Goal: Information Seeking & Learning: Find specific fact

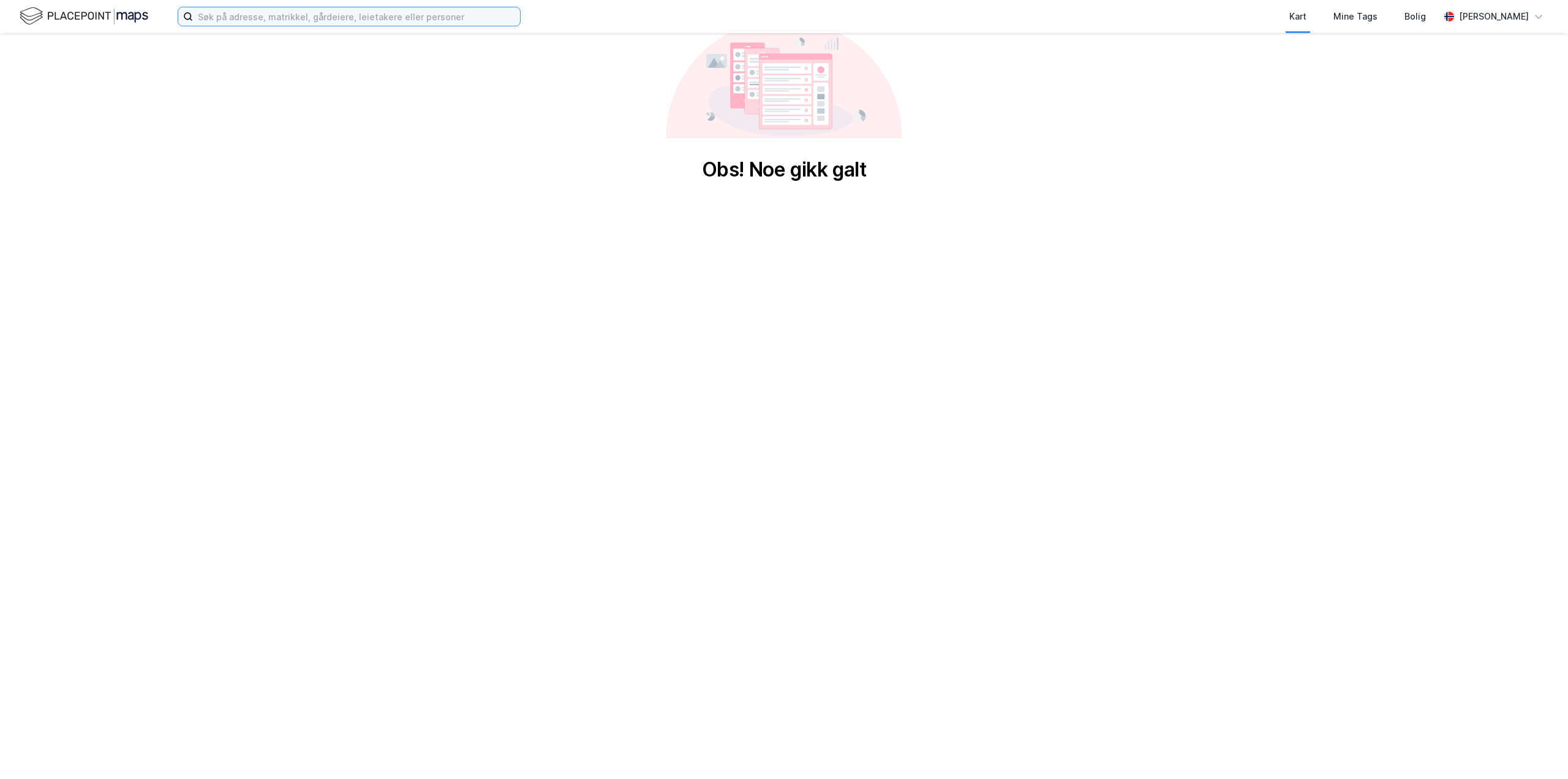
click at [341, 18] on input at bounding box center [357, 16] width 327 height 18
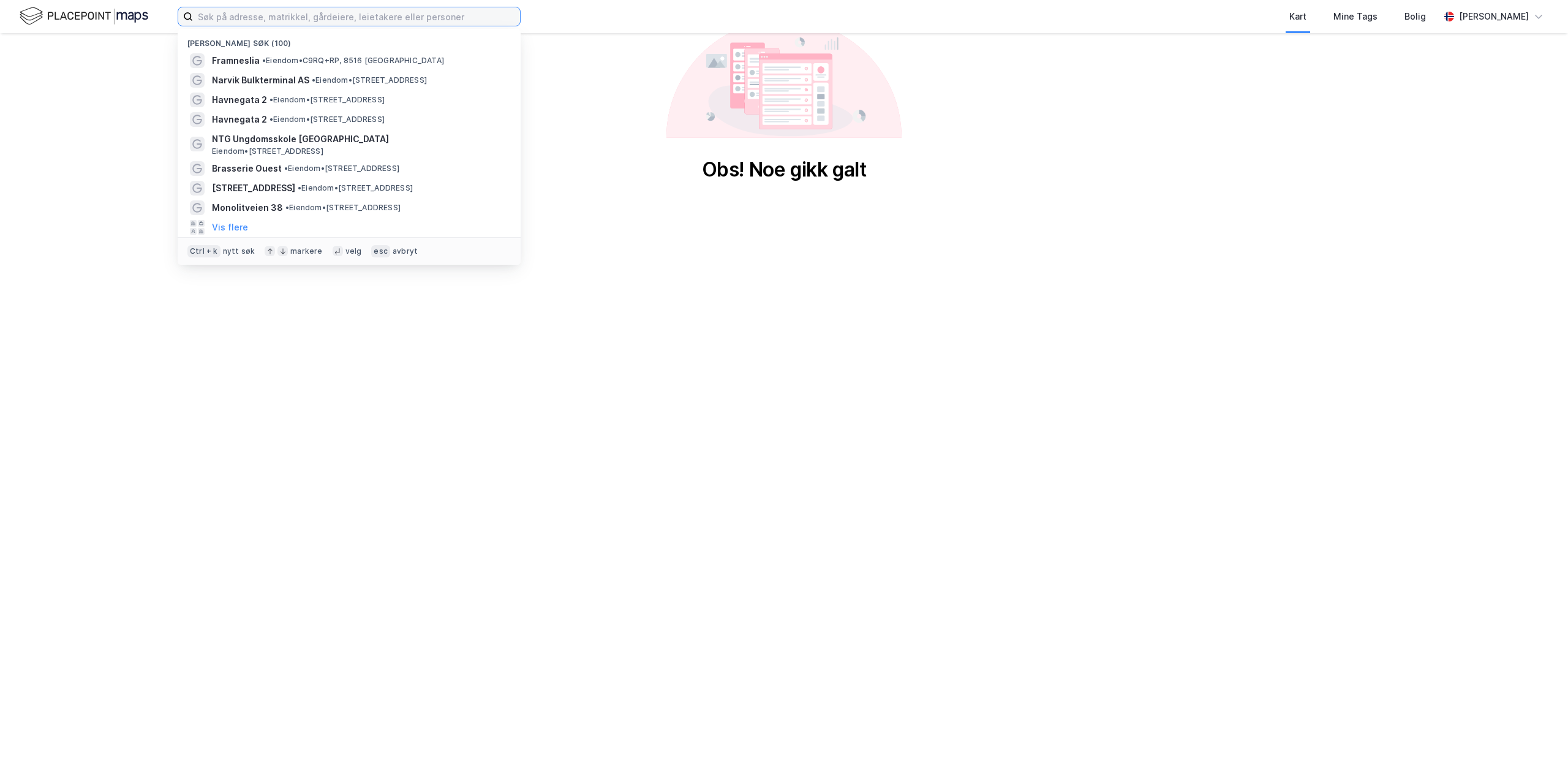
paste input "[STREET_ADDRESS]"
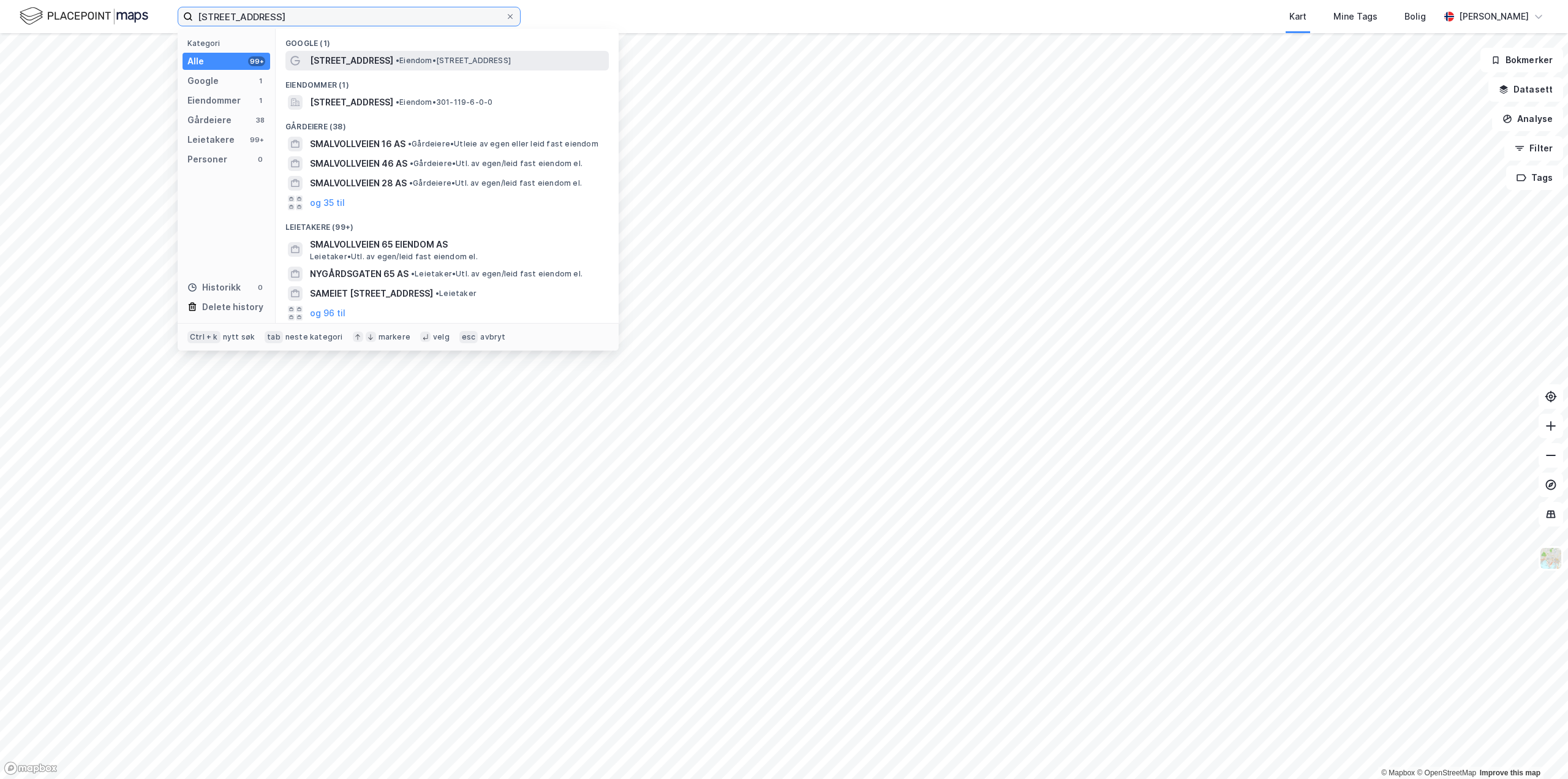
type input "[STREET_ADDRESS]"
click at [403, 68] on div "[STREET_ADDRESS] • Eiendom • [STREET_ADDRESS]" at bounding box center [447, 61] width 323 height 20
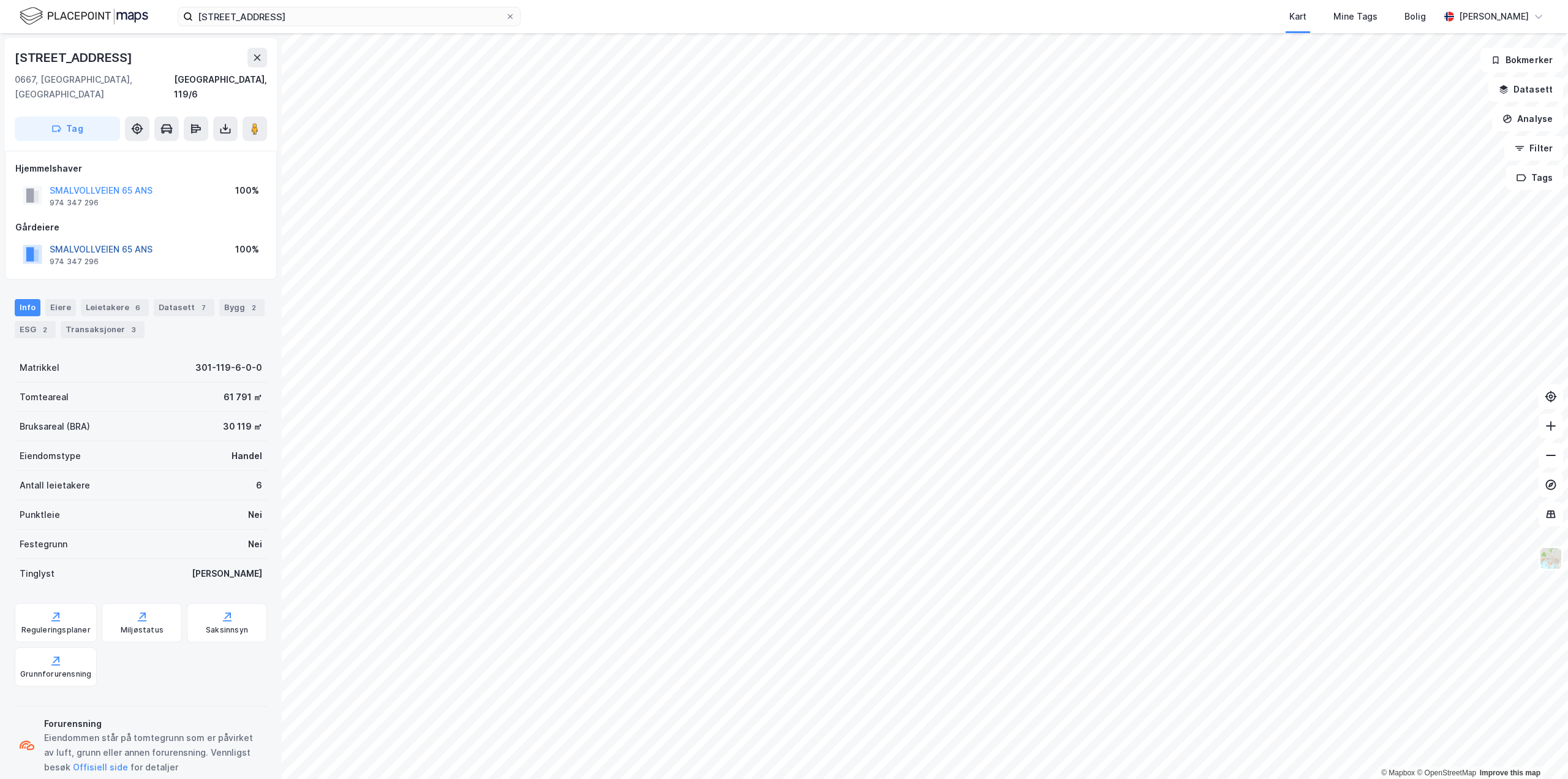
click at [0, 0] on button "SMALVOLLVEIEN 65 ANS" at bounding box center [0, 0] width 0 height 0
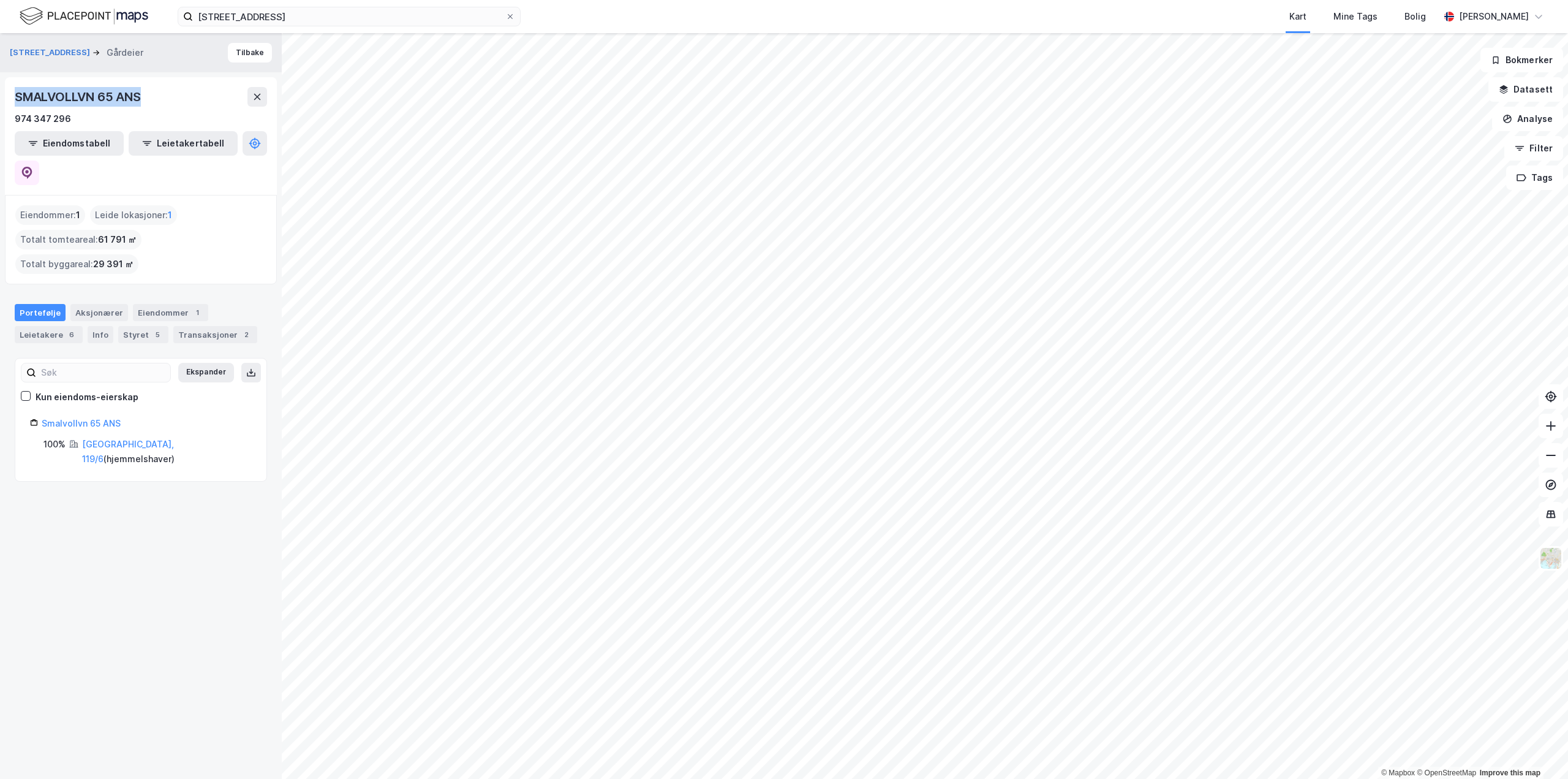
drag, startPoint x: 146, startPoint y: 108, endPoint x: 9, endPoint y: 108, distance: 137.0
click at [9, 108] on div "SMALVOLLVN 65 ANS 974 347 296 Eiendomstabell Leietakertabell" at bounding box center [141, 136] width 272 height 118
copy div "SMALVOLLVN 65 ANS"
click at [87, 18] on img at bounding box center [84, 17] width 129 height 22
